Goal: Complete application form: Complete application form

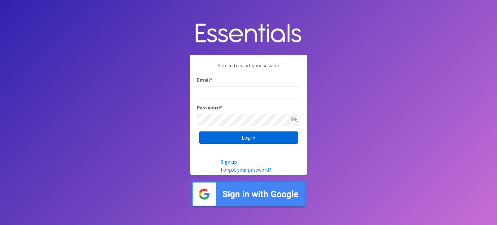
type input "[EMAIL_ADDRESS][DOMAIN_NAME]"
click at [238, 135] on input "Log in" at bounding box center [248, 137] width 99 height 12
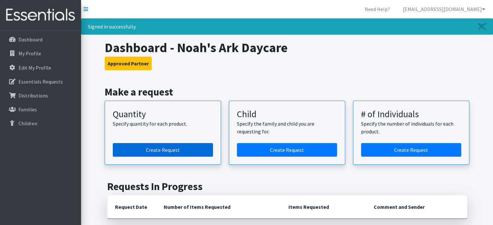
click at [144, 147] on link "Create Request" at bounding box center [163, 150] width 100 height 14
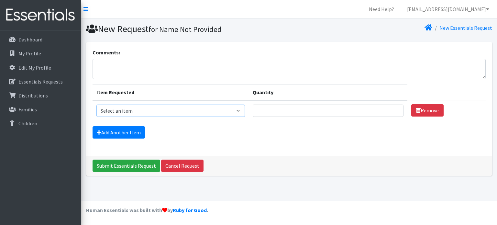
click at [211, 111] on select "Select an item C-Pull-Ups (5T-6T) C-Youth Briefs Md Child (Newborn) Child (Size…" at bounding box center [171, 111] width 149 height 12
select select "3070"
click at [97, 105] on select "Select an item C-Pull-Ups (5T-6T) C-Youth Briefs Md Child (Newborn) Child (Size…" at bounding box center [171, 111] width 149 height 12
click at [253, 111] on input "Quantity" at bounding box center [328, 111] width 151 height 12
type input "250"
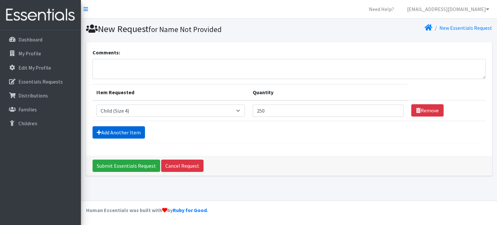
click at [123, 129] on link "Add Another Item" at bounding box center [119, 132] width 52 height 12
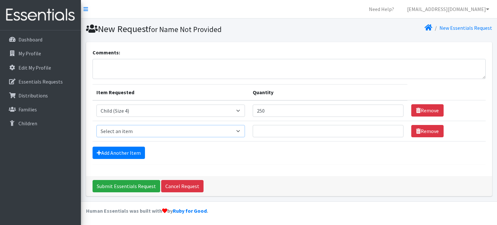
click at [209, 131] on select "Select an item C-Pull-Ups (5T-6T) C-Youth Briefs Md Child (Newborn) Child (Size…" at bounding box center [171, 131] width 149 height 12
select select "3068"
click at [97, 125] on select "Select an item C-Pull-Ups (5T-6T) C-Youth Briefs Md Child (Newborn) Child (Size…" at bounding box center [171, 131] width 149 height 12
click at [253, 126] on input "Quantity" at bounding box center [328, 131] width 151 height 12
type input "500"
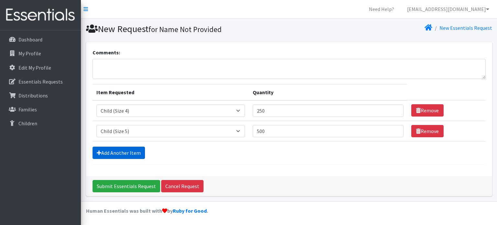
click at [138, 152] on link "Add Another Item" at bounding box center [119, 153] width 52 height 12
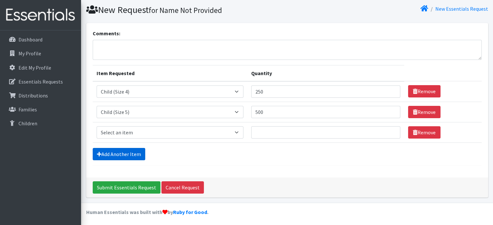
scroll to position [20, 0]
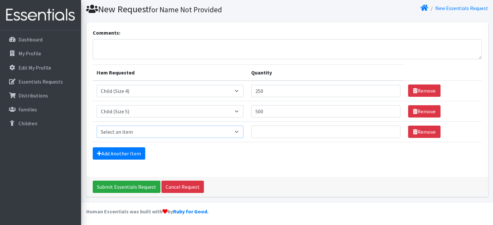
click at [209, 131] on select "Select an item C-Pull-Ups (5T-6T) C-Youth Briefs Md Child (Newborn) Child (Size…" at bounding box center [170, 132] width 147 height 12
click at [97, 126] on select "Select an item C-Pull-Ups (5T-6T) C-Youth Briefs Md Child (Newborn) Child (Size…" at bounding box center [170, 132] width 147 height 12
click at [210, 132] on select "Select an item C-Pull-Ups (5T-6T) C-Youth Briefs Md Child (Newborn) Child (Size…" at bounding box center [170, 132] width 147 height 12
select select "3063"
click at [97, 126] on select "Select an item C-Pull-Ups (5T-6T) C-Youth Briefs Md Child (Newborn) Child (Size…" at bounding box center [170, 132] width 147 height 12
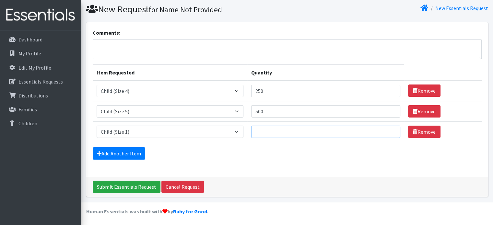
click at [251, 133] on input "Quantity" at bounding box center [325, 132] width 149 height 12
type input "150"
click at [136, 154] on link "Add Another Item" at bounding box center [119, 153] width 52 height 12
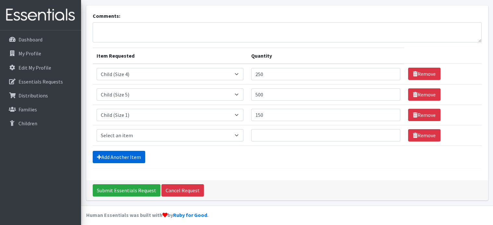
scroll to position [40, 0]
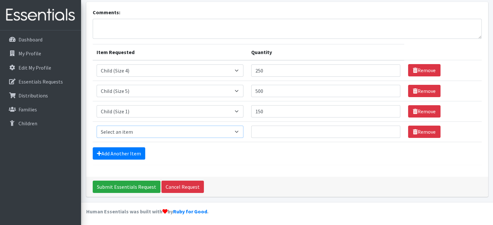
click at [211, 131] on select "Select an item C-Pull-Ups (5T-6T) C-Youth Briefs Md Child (Newborn) Child (Size…" at bounding box center [170, 132] width 147 height 12
select select "3065"
click at [97, 126] on select "Select an item C-Pull-Ups (5T-6T) C-Youth Briefs Md Child (Newborn) Child (Size…" at bounding box center [170, 132] width 147 height 12
click at [251, 133] on input "Quantity" at bounding box center [325, 132] width 149 height 12
type input "150"
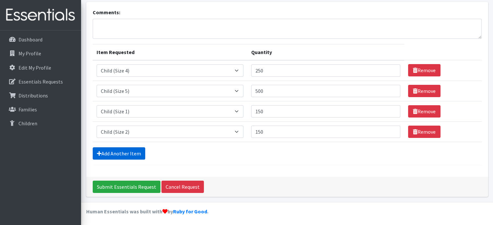
click at [136, 151] on link "Add Another Item" at bounding box center [119, 153] width 52 height 12
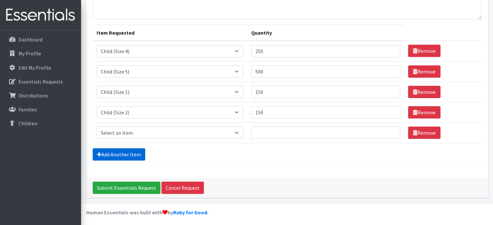
scroll to position [61, 0]
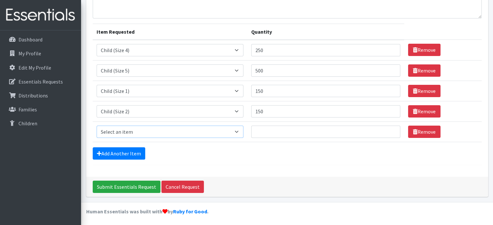
click at [208, 131] on select "Select an item C-Pull-Ups (5T-6T) C-Youth Briefs Md Child (Newborn) Child (Size…" at bounding box center [170, 132] width 147 height 12
click at [97, 126] on select "Select an item C-Pull-Ups (5T-6T) C-Youth Briefs Md Child (Newborn) Child (Size…" at bounding box center [170, 132] width 147 height 12
click at [418, 129] on link "Remove" at bounding box center [424, 132] width 32 height 12
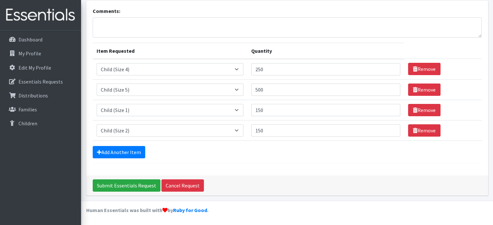
scroll to position [40, 0]
